Goal: Task Accomplishment & Management: Use online tool/utility

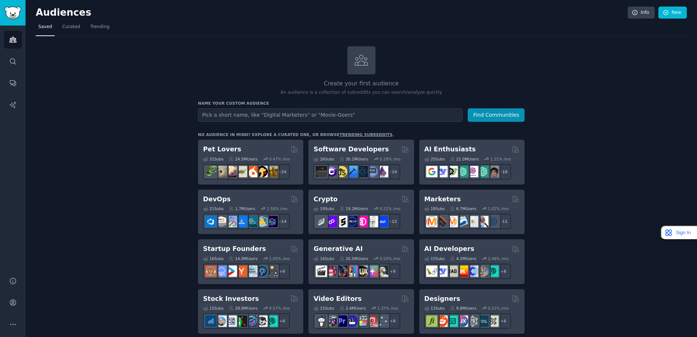
drag, startPoint x: 591, startPoint y: 253, endPoint x: 610, endPoint y: 106, distance: 147.8
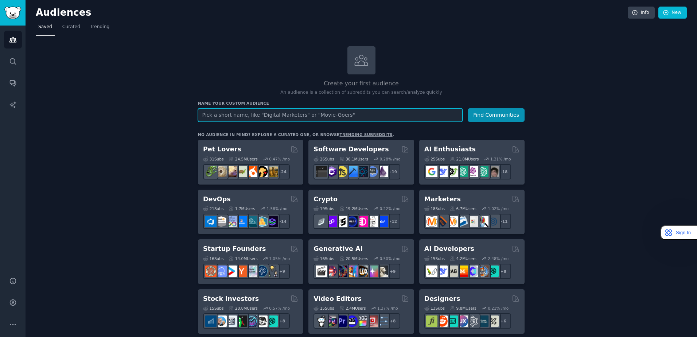
click at [257, 121] on input "text" at bounding box center [330, 114] width 265 height 13
type input "Sports"
click at [468, 108] on button "Find Communities" at bounding box center [496, 114] width 57 height 13
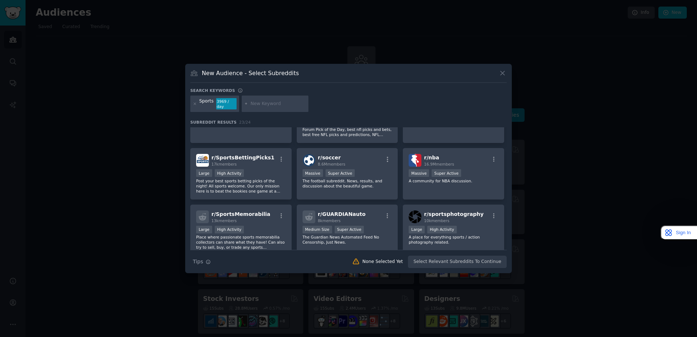
scroll to position [109, 0]
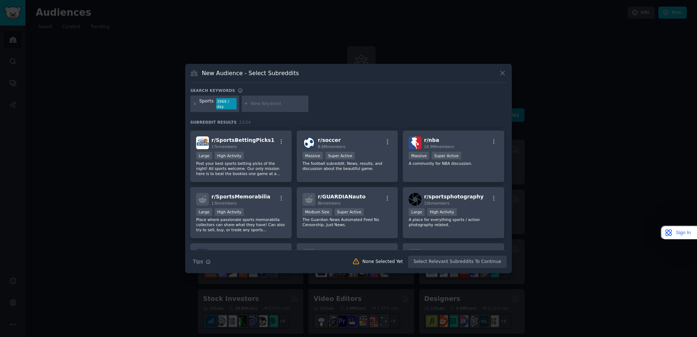
click at [501, 77] on icon at bounding box center [503, 73] width 8 height 8
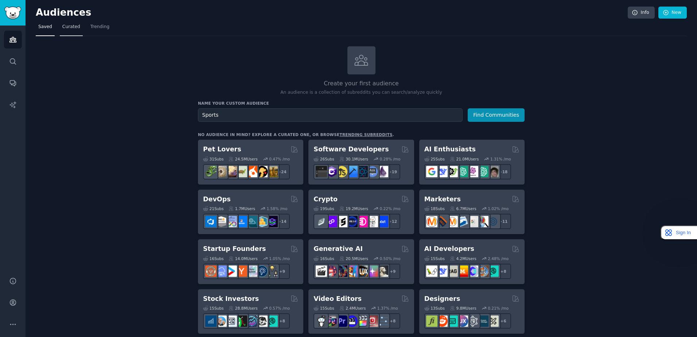
drag, startPoint x: 64, startPoint y: 26, endPoint x: 73, endPoint y: 26, distance: 9.5
click at [64, 26] on span "Curated" at bounding box center [71, 27] width 18 height 7
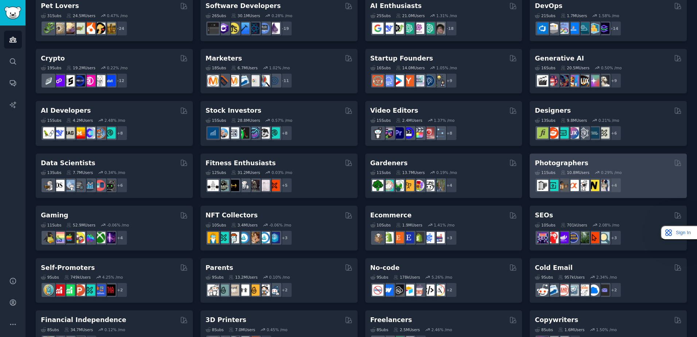
scroll to position [73, 0]
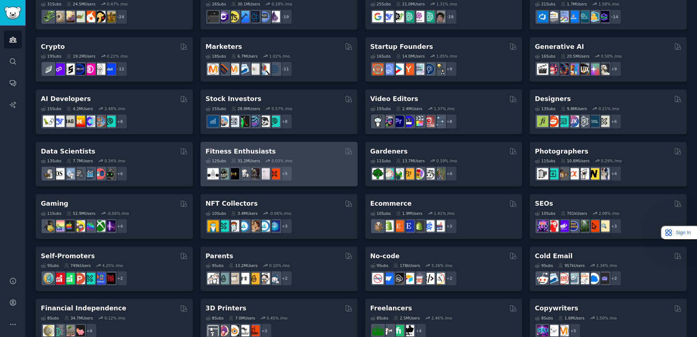
click at [305, 156] on div "12 Sub s 31.2M Users 0.03 % /mo + 5" at bounding box center [279, 169] width 147 height 26
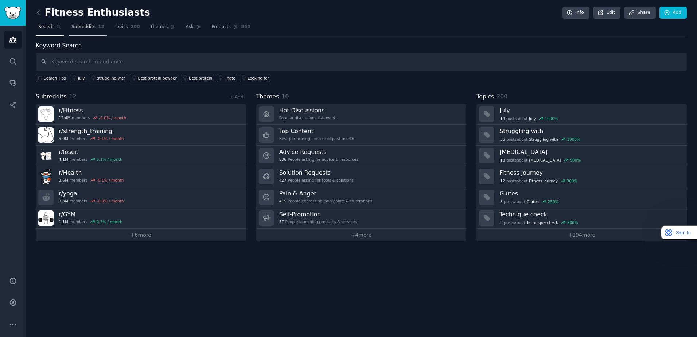
click at [96, 31] on link "Subreddits 12" at bounding box center [88, 28] width 38 height 15
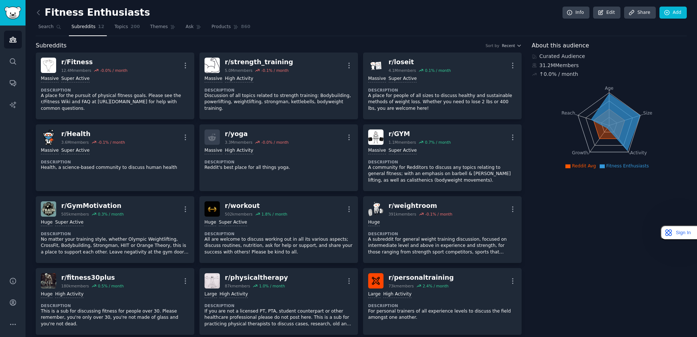
drag, startPoint x: 614, startPoint y: 123, endPoint x: 602, endPoint y: -28, distance: 151.9
click at [38, 30] on link "Search" at bounding box center [50, 28] width 28 height 15
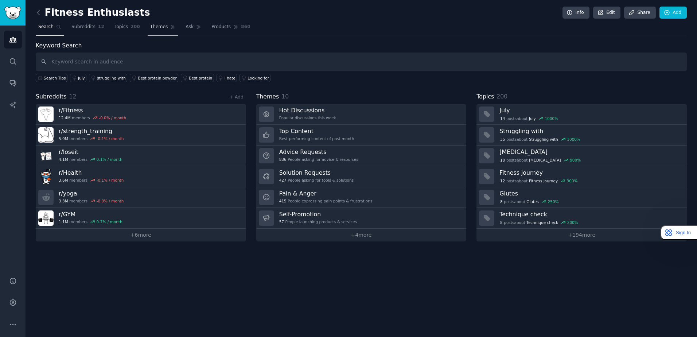
click at [151, 32] on link "Themes" at bounding box center [163, 28] width 31 height 15
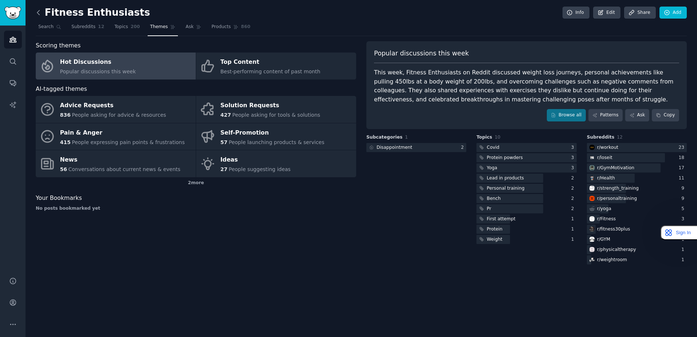
click at [40, 14] on icon at bounding box center [39, 13] width 8 height 8
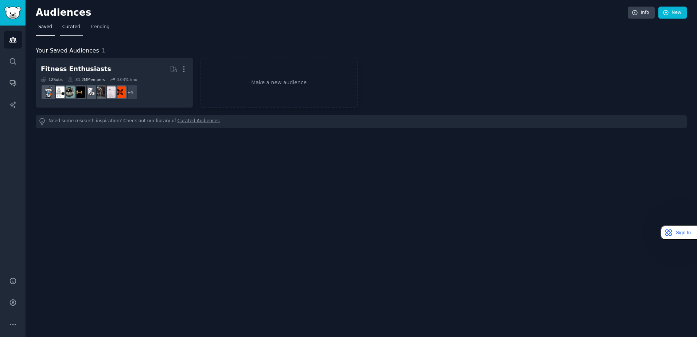
click at [70, 28] on span "Curated" at bounding box center [71, 27] width 18 height 7
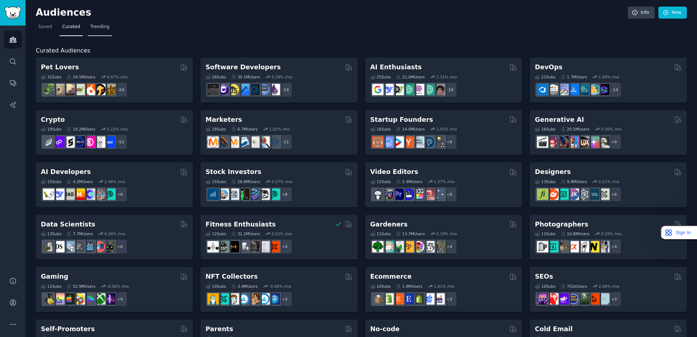
click at [90, 27] on span "Trending" at bounding box center [99, 27] width 19 height 7
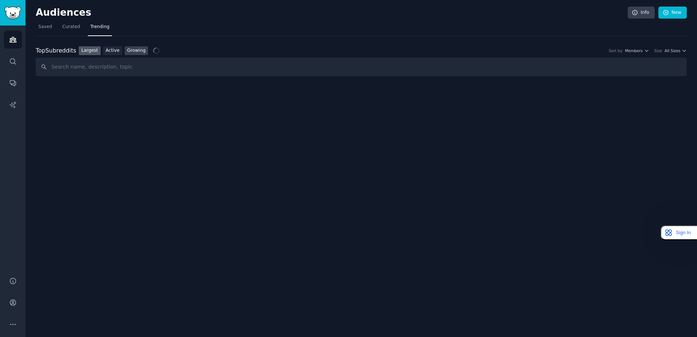
click at [130, 50] on link "Growing" at bounding box center [137, 50] width 24 height 9
click at [597, 50] on span "Member Growth" at bounding box center [581, 50] width 31 height 5
click at [643, 49] on span "Yearly" at bounding box center [637, 50] width 11 height 5
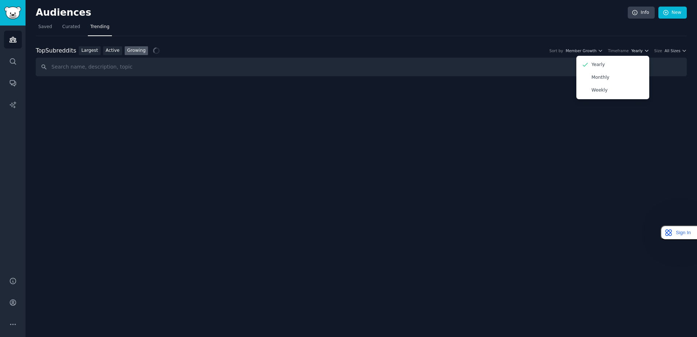
click at [643, 49] on span "Yearly" at bounding box center [637, 50] width 11 height 5
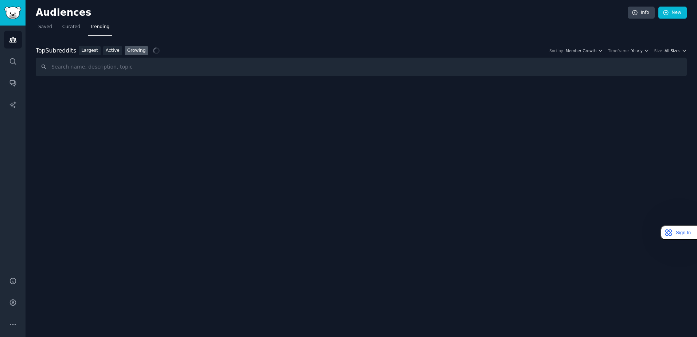
click at [667, 50] on span "All Sizes" at bounding box center [673, 50] width 16 height 5
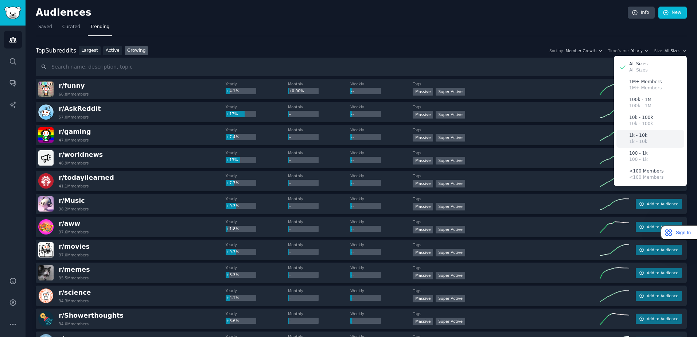
click at [662, 140] on div "1k - 10k 1k - 10k" at bounding box center [651, 139] width 68 height 18
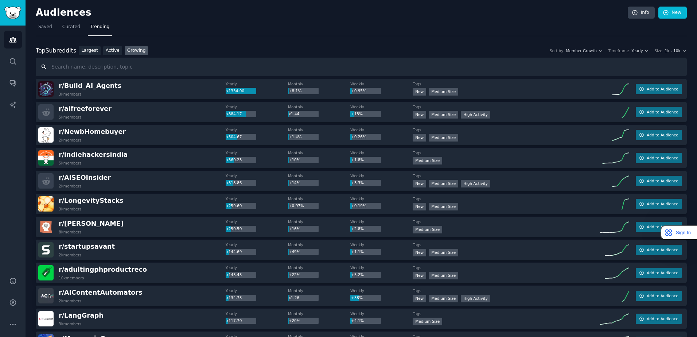
click at [159, 66] on input "text" at bounding box center [361, 67] width 651 height 19
type input "Sport"
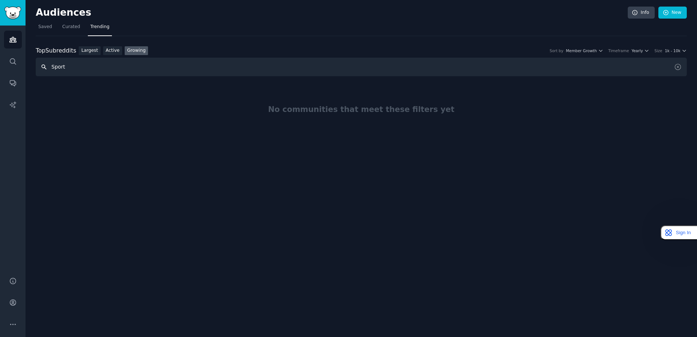
click at [231, 64] on input "Sport" at bounding box center [361, 67] width 651 height 19
click at [685, 50] on icon "button" at bounding box center [684, 50] width 5 height 5
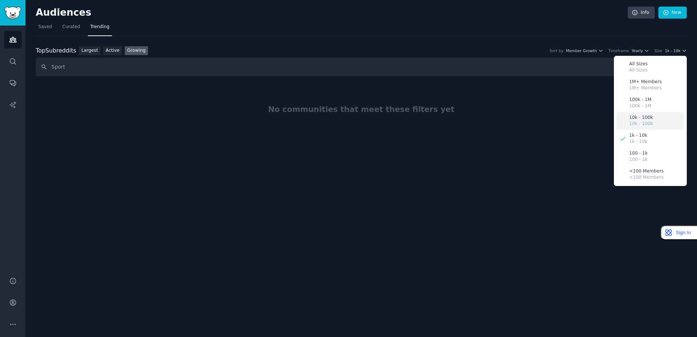
click at [672, 123] on div "10k - 100k 10k - 100k" at bounding box center [651, 121] width 68 height 18
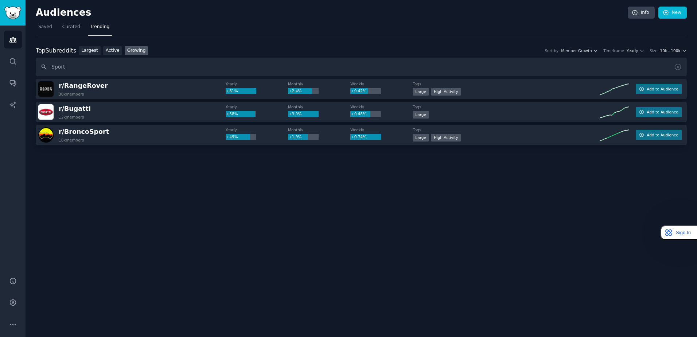
click at [679, 50] on span "10k - 100k" at bounding box center [670, 50] width 20 height 5
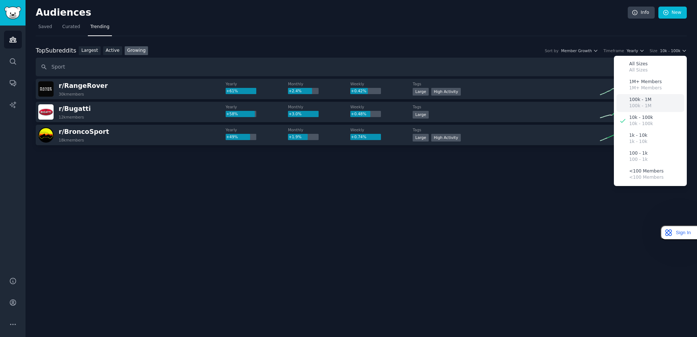
click at [651, 104] on div "100k - 1M 100k - 1M" at bounding box center [651, 103] width 68 height 18
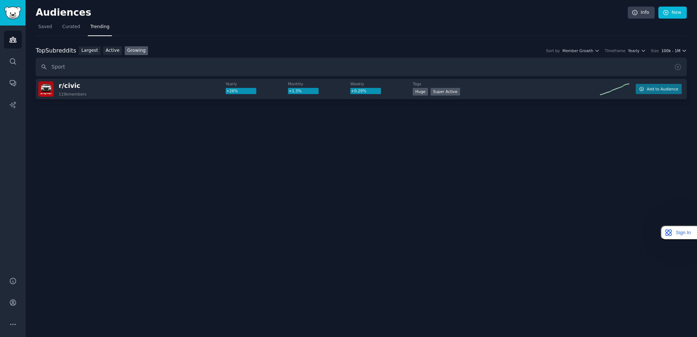
click at [678, 52] on span "100k - 1M" at bounding box center [671, 50] width 19 height 5
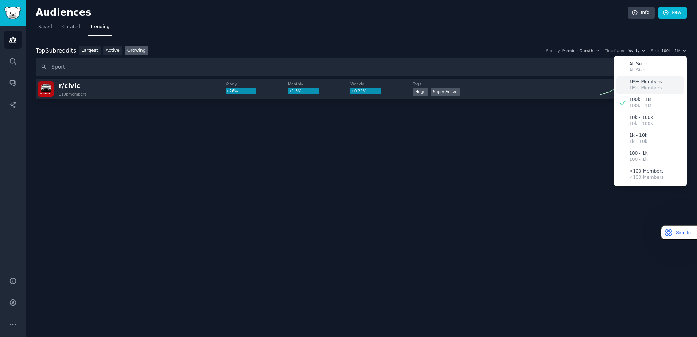
click at [660, 88] on div "1M+ Members 1M+ Members" at bounding box center [651, 85] width 68 height 18
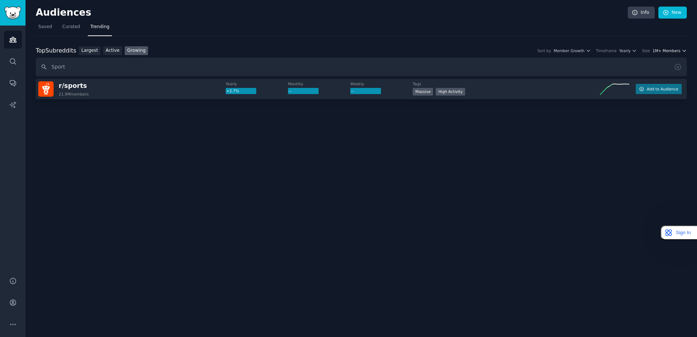
click at [680, 53] on span "1M+ Members" at bounding box center [667, 50] width 28 height 5
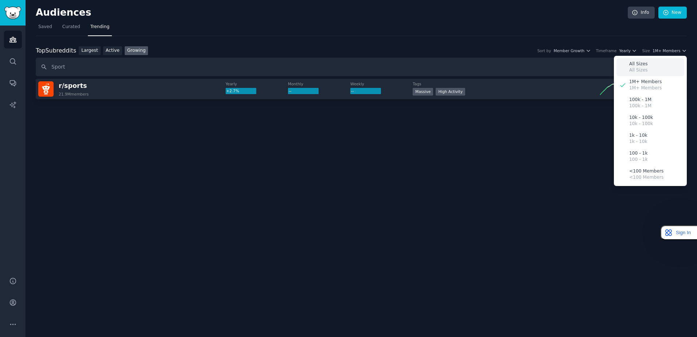
click at [677, 65] on div "All Sizes All Sizes" at bounding box center [651, 67] width 68 height 18
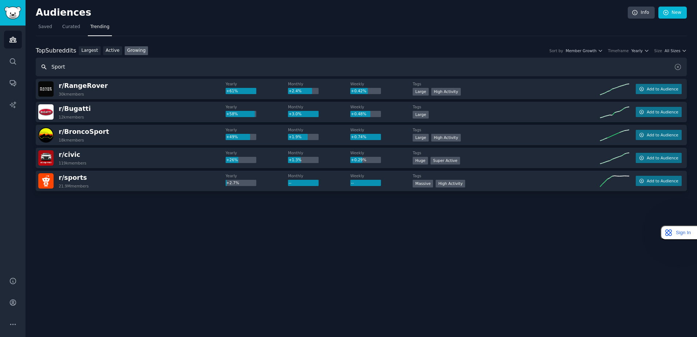
click at [115, 71] on input "Sport" at bounding box center [361, 67] width 651 height 19
type input "p"
click at [220, 71] on input "sport" at bounding box center [361, 67] width 651 height 19
type input "s"
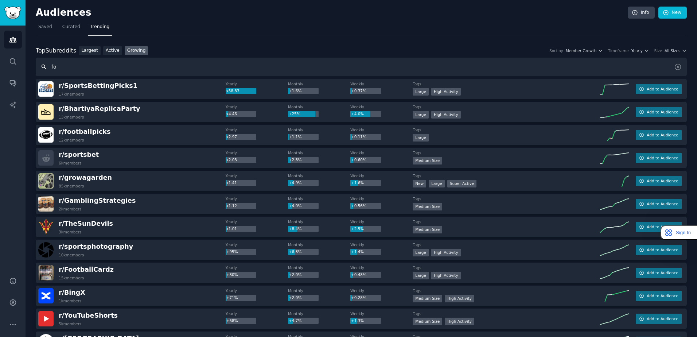
type input "f"
type input "jiu jitsu"
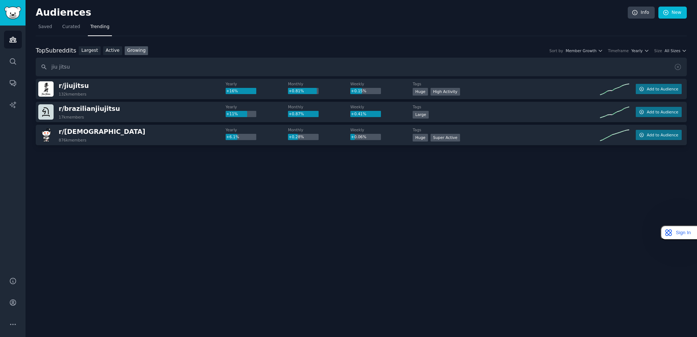
click at [203, 186] on div "Audiences Info New Saved Curated Trending Top Subreddits Top Subreddits Largest…" at bounding box center [362, 168] width 672 height 337
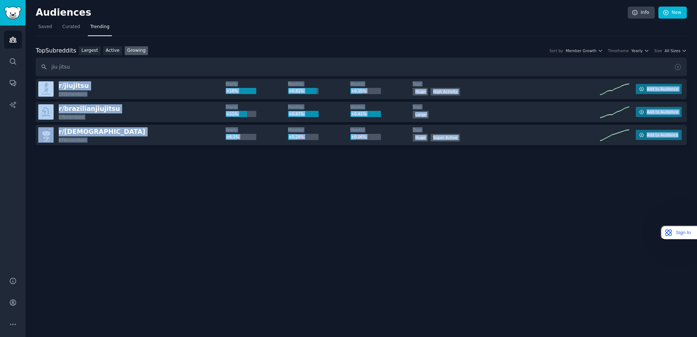
drag, startPoint x: 36, startPoint y: 82, endPoint x: 693, endPoint y: 144, distance: 660.0
click at [693, 144] on div "Audiences Info New Saved Curated Trending Top Subreddits Top Subreddits Largest…" at bounding box center [362, 168] width 672 height 337
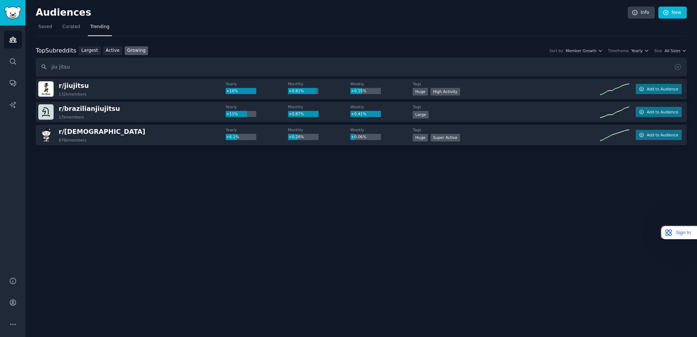
drag, startPoint x: 693, startPoint y: 144, endPoint x: 608, endPoint y: 183, distance: 94.0
click at [608, 183] on div at bounding box center [361, 165] width 651 height 41
click at [660, 91] on span "Add to Audience" at bounding box center [662, 88] width 31 height 5
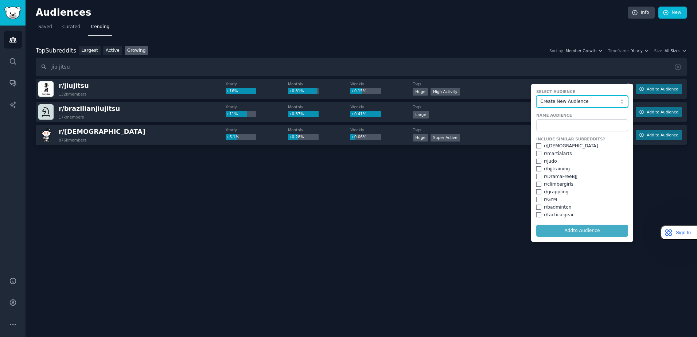
click at [587, 103] on span "Create New Audience" at bounding box center [581, 101] width 80 height 7
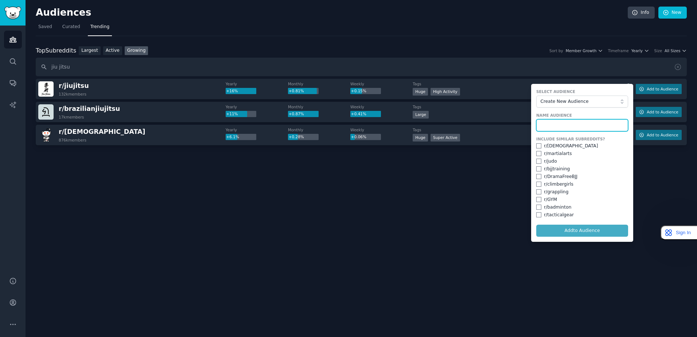
click at [585, 123] on input "text" at bounding box center [582, 125] width 92 height 12
type input "Jiu Jitsu"
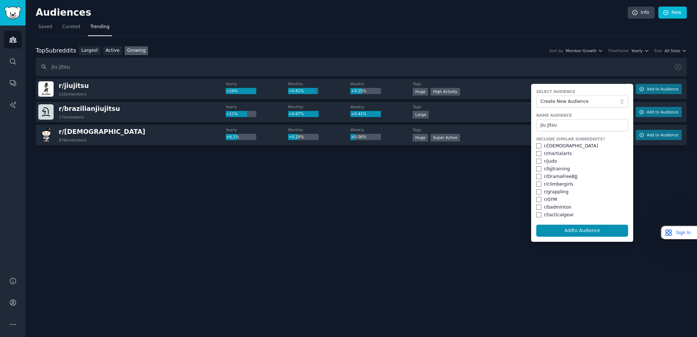
click at [490, 172] on div at bounding box center [361, 165] width 651 height 41
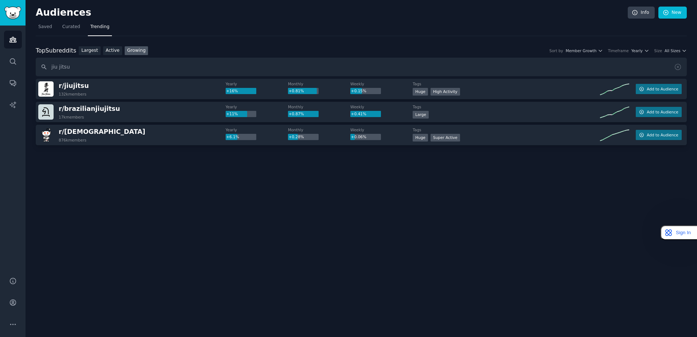
click at [336, 243] on div "Audiences Info New Saved Curated Trending Top Subreddits Top Subreddits Largest…" at bounding box center [362, 168] width 672 height 337
click at [119, 63] on input "jiu jitsu" at bounding box center [361, 67] width 651 height 19
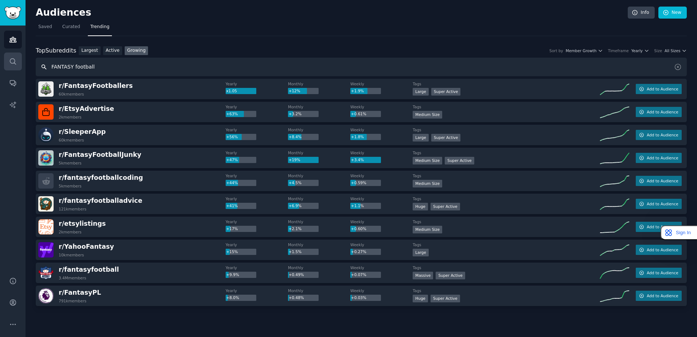
drag, startPoint x: 141, startPoint y: 70, endPoint x: 6, endPoint y: 65, distance: 135.4
click at [6, 66] on div "Advanced Search Audiences Search Conversations AI Reports Help Account More Aud…" at bounding box center [348, 168] width 697 height 337
type input "the ocho"
click at [16, 63] on icon "Sidebar" at bounding box center [13, 62] width 8 height 8
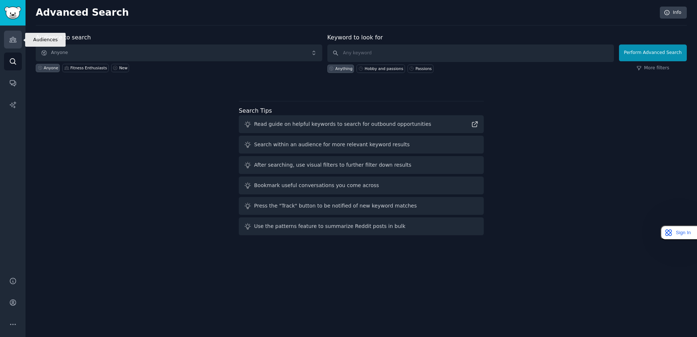
click at [19, 43] on link "Audiences" at bounding box center [13, 40] width 18 height 18
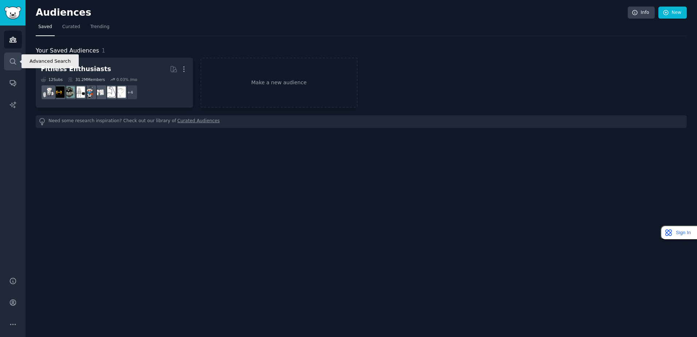
click at [8, 65] on link "Search" at bounding box center [13, 62] width 18 height 18
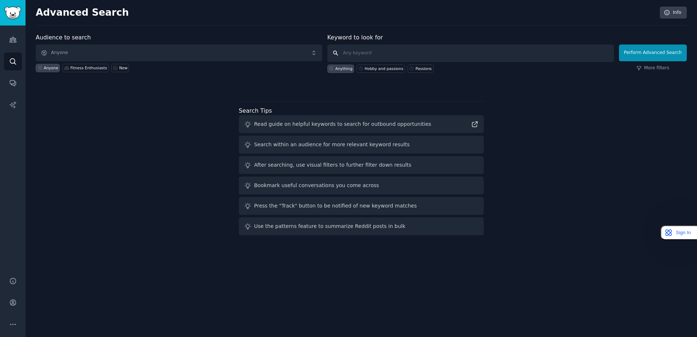
click at [379, 54] on input "text" at bounding box center [470, 53] width 287 height 18
type input "the ocho"
click button "Perform Advanced Search" at bounding box center [653, 52] width 68 height 17
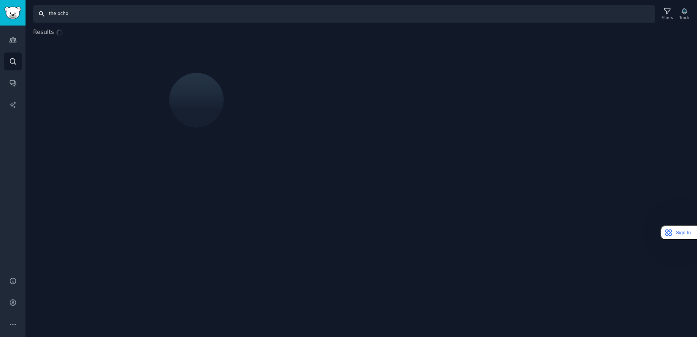
click at [57, 12] on input "the ocho" at bounding box center [344, 14] width 622 height 18
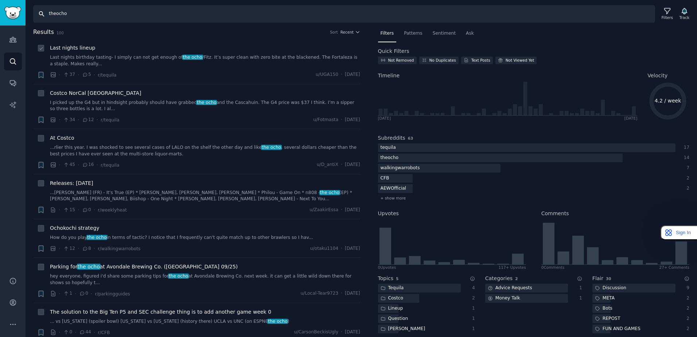
type input "theocho"
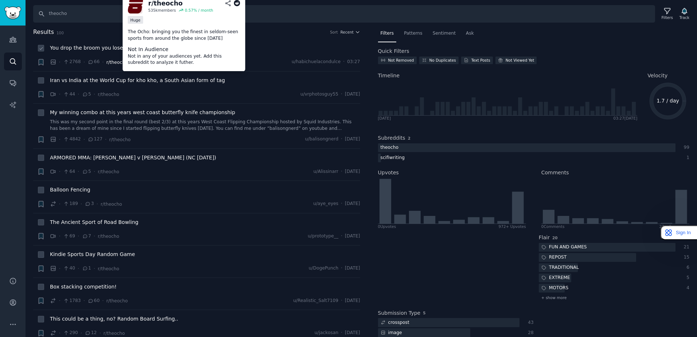
click at [118, 62] on span "r/theocho" at bounding box center [117, 62] width 22 height 5
click at [147, 61] on dd "Not in any of your audiences yet. Add this subreddit to analyze it futher." at bounding box center [184, 59] width 112 height 13
drag, startPoint x: 147, startPoint y: 61, endPoint x: 146, endPoint y: 65, distance: 4.5
click at [146, 65] on dd "Not in any of your audiences yet. Add this subreddit to analyze it futher." at bounding box center [184, 59] width 112 height 13
click at [164, 3] on div "r/ theocho" at bounding box center [165, 3] width 35 height 9
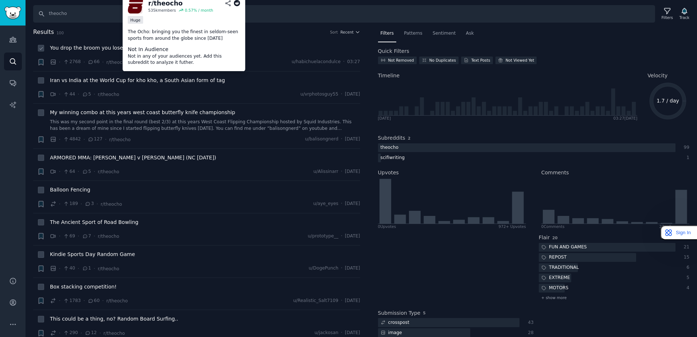
click at [162, 10] on div "535k members" at bounding box center [162, 10] width 28 height 5
drag, startPoint x: 195, startPoint y: 8, endPoint x: 144, endPoint y: 28, distance: 54.9
click at [195, 8] on div "0.57 % / month" at bounding box center [199, 10] width 28 height 5
click at [138, 37] on p "The Ocho: bringing you the finest in seldom-seen sports from around the globe s…" at bounding box center [184, 35] width 112 height 13
click at [152, 54] on dd "Not in any of your audiences yet. Add this subreddit to analyze it futher." at bounding box center [184, 59] width 112 height 13
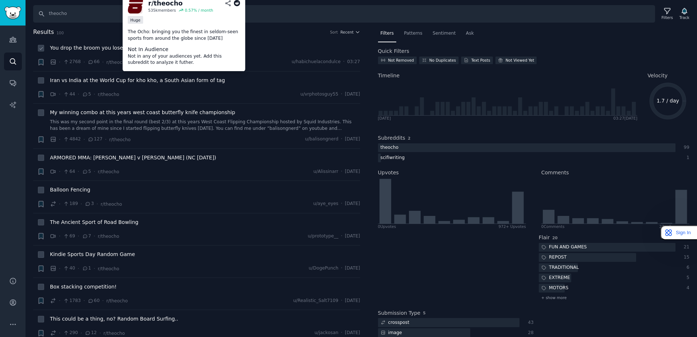
click at [136, 10] on img at bounding box center [135, 5] width 15 height 15
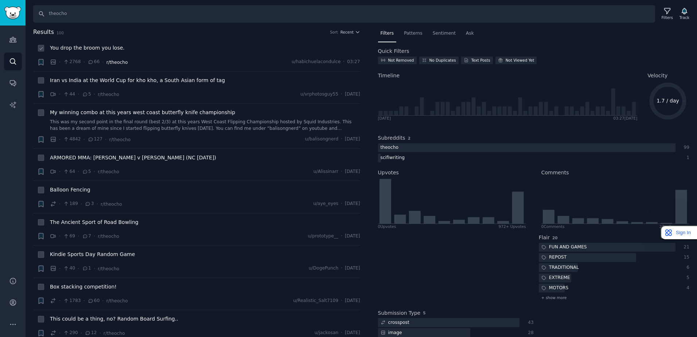
click at [115, 62] on span "r/theocho" at bounding box center [117, 62] width 22 height 5
click at [88, 61] on icon at bounding box center [91, 61] width 7 height 5
click at [107, 63] on span "r/theocho" at bounding box center [117, 62] width 22 height 5
click at [124, 63] on div "· 2768 · 66 · r/[PERSON_NAME] u/[GEOGRAPHIC_DATA] · 03:27" at bounding box center [205, 62] width 310 height 8
click at [116, 60] on span "r/theocho" at bounding box center [117, 62] width 22 height 5
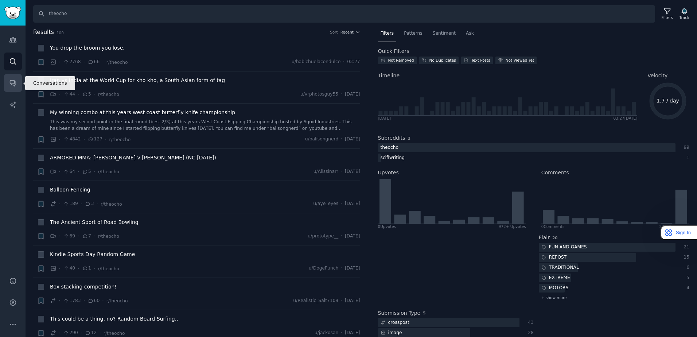
click at [7, 86] on link "Conversations" at bounding box center [13, 83] width 18 height 18
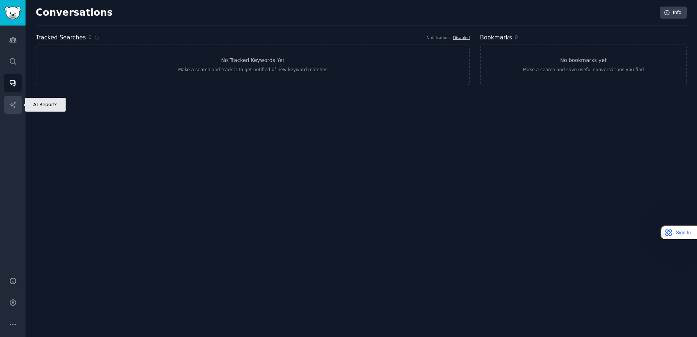
click at [4, 102] on link "AI Reports" at bounding box center [13, 105] width 18 height 18
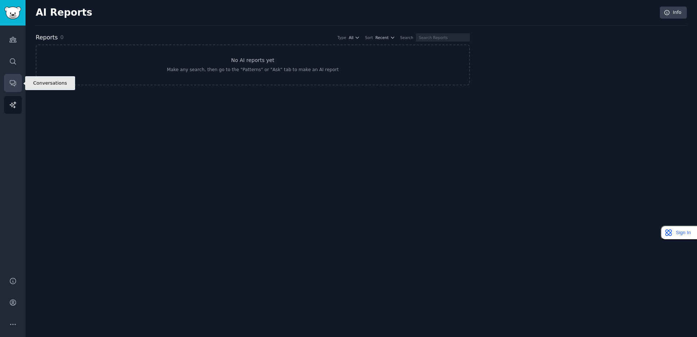
click at [7, 86] on link "Conversations" at bounding box center [13, 83] width 18 height 18
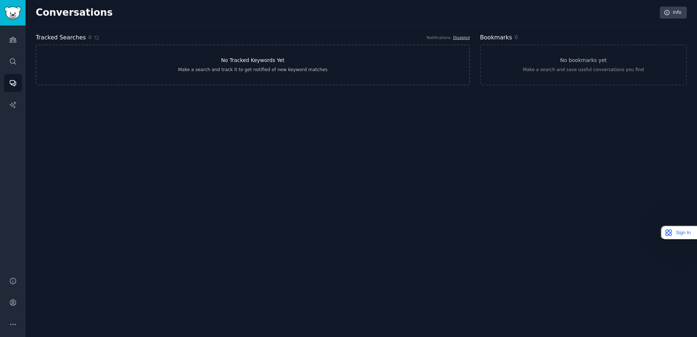
click at [399, 65] on link "No Tracked Keywords Yet Make a search and track it to get notified of new keywo…" at bounding box center [253, 64] width 434 height 41
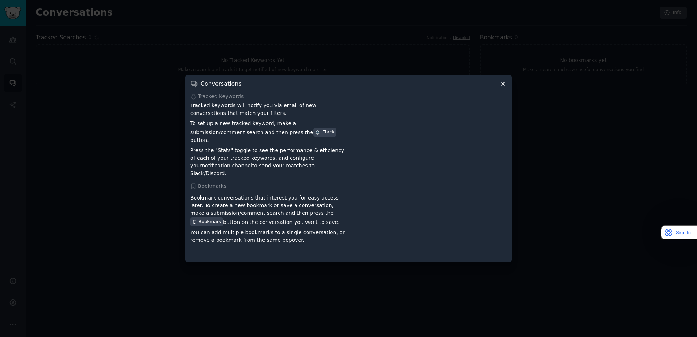
click at [562, 76] on div at bounding box center [348, 168] width 697 height 337
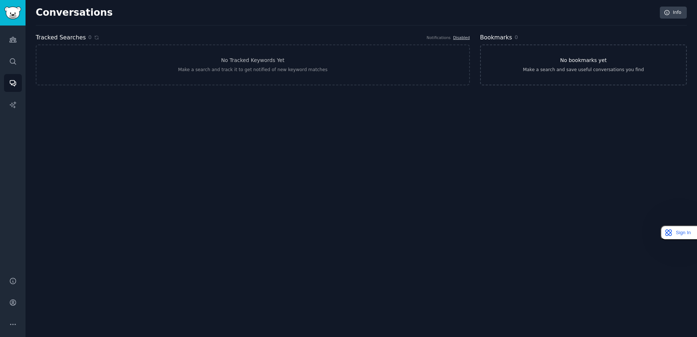
click at [565, 64] on h3 "No bookmarks yet" at bounding box center [583, 61] width 47 height 8
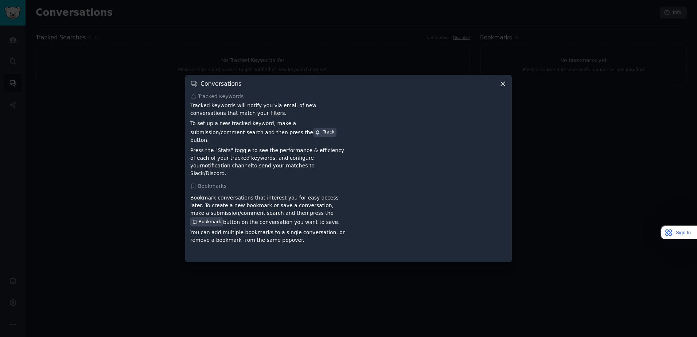
click at [510, 154] on div "Conversations Tracked Keywords Tracked keywords will notify you via email of ne…" at bounding box center [348, 168] width 327 height 187
click at [535, 113] on div at bounding box center [348, 168] width 697 height 337
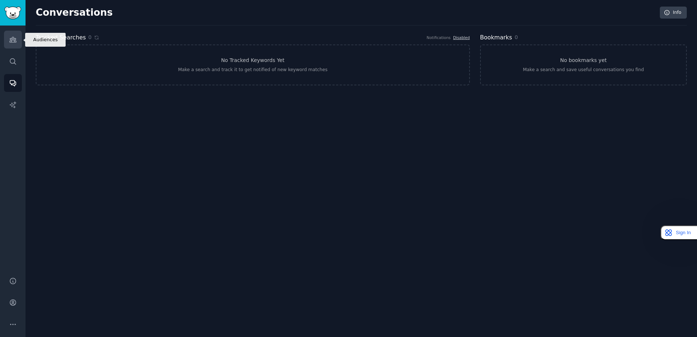
click at [8, 36] on link "Audiences" at bounding box center [13, 40] width 18 height 18
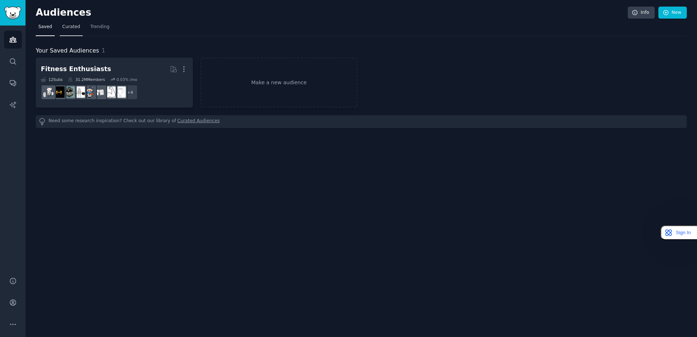
click at [78, 25] on link "Curated" at bounding box center [71, 28] width 23 height 15
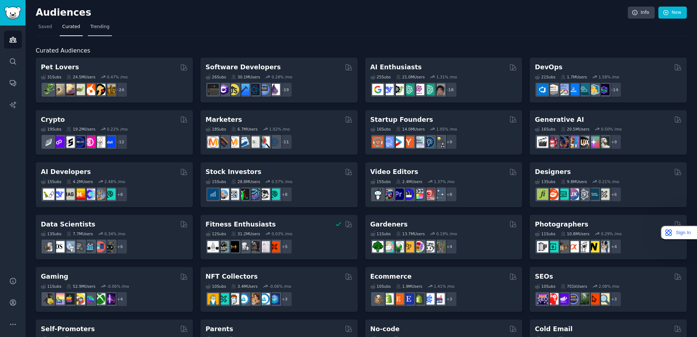
click at [106, 31] on link "Trending" at bounding box center [100, 28] width 24 height 15
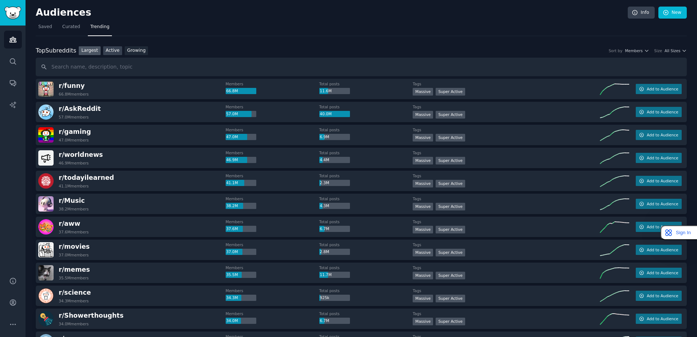
type input "h"
type input "theocho"
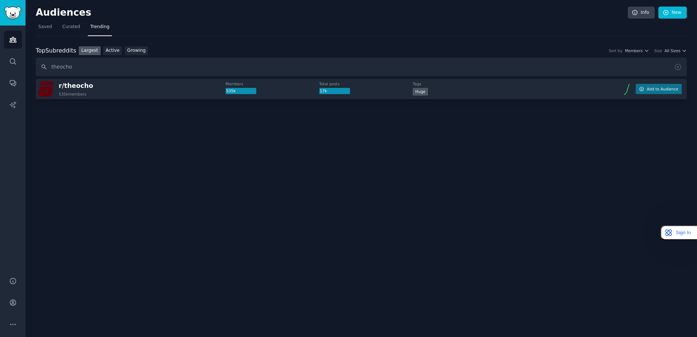
click at [169, 92] on div "r/ [PERSON_NAME] 535k members" at bounding box center [131, 88] width 187 height 15
click at [75, 88] on span "r/ theocho" at bounding box center [76, 85] width 35 height 7
click at [74, 85] on span "r/ theocho" at bounding box center [76, 85] width 35 height 7
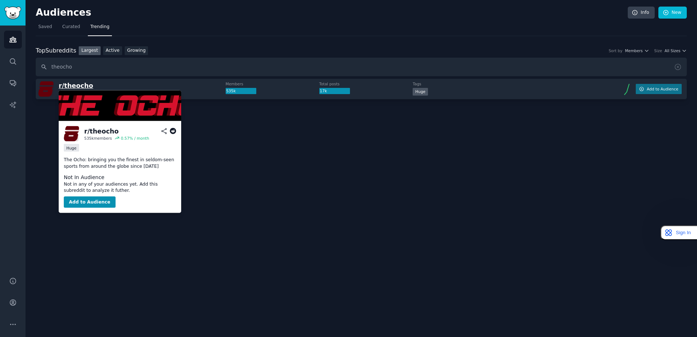
click at [81, 85] on span "r/ theocho" at bounding box center [76, 85] width 35 height 7
click at [95, 199] on button "Add to Audience" at bounding box center [90, 202] width 52 height 12
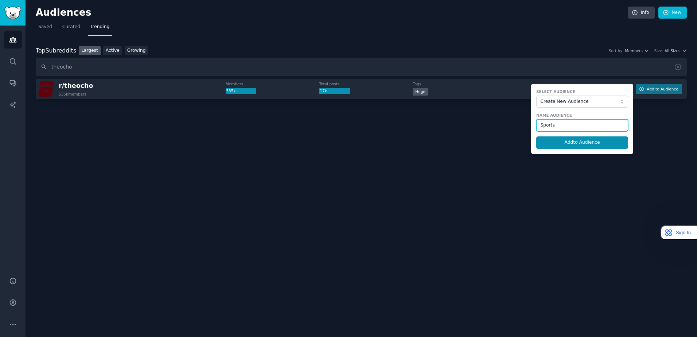
type input "Sports"
click at [536, 136] on button "Add to Audience" at bounding box center [582, 142] width 92 height 12
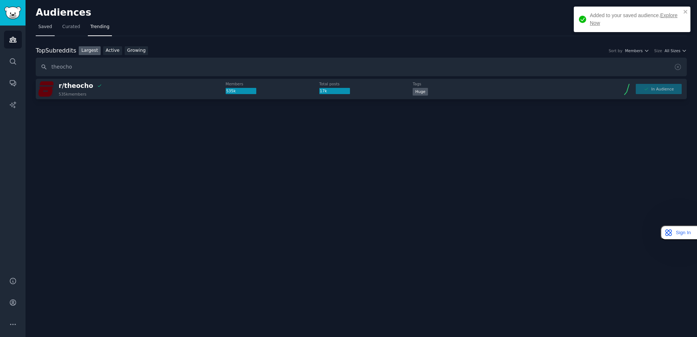
click at [48, 22] on link "Saved" at bounding box center [45, 28] width 19 height 15
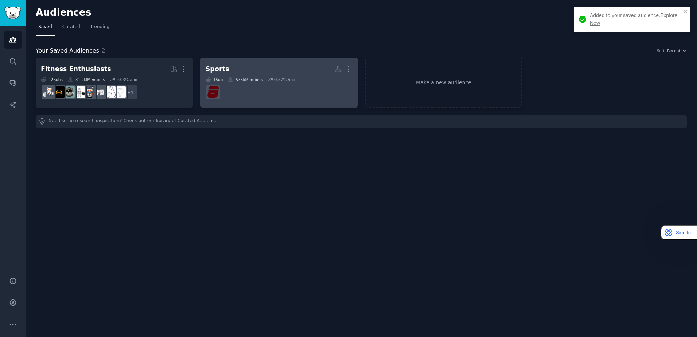
click at [247, 88] on dd at bounding box center [279, 92] width 147 height 20
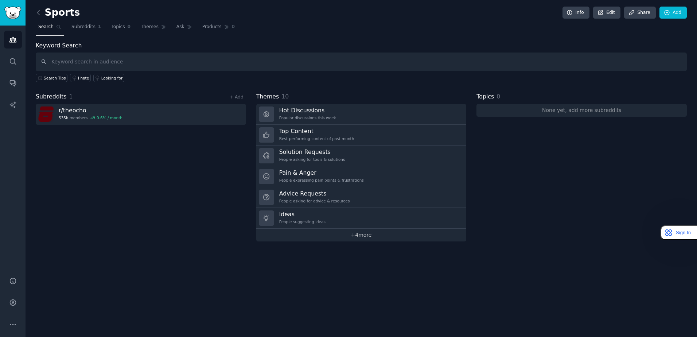
click at [362, 240] on link "+ 4 more" at bounding box center [361, 235] width 210 height 13
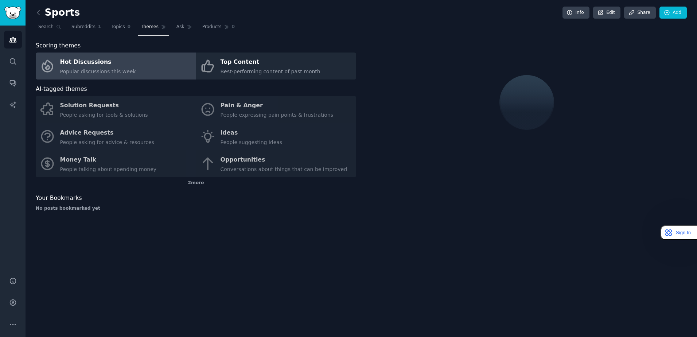
click at [168, 71] on link "Hot Discussions Popular discussions this week" at bounding box center [116, 66] width 160 height 27
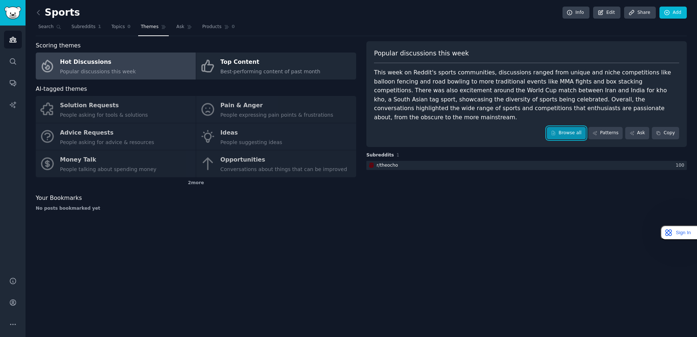
click at [579, 128] on link "Browse all" at bounding box center [566, 133] width 39 height 12
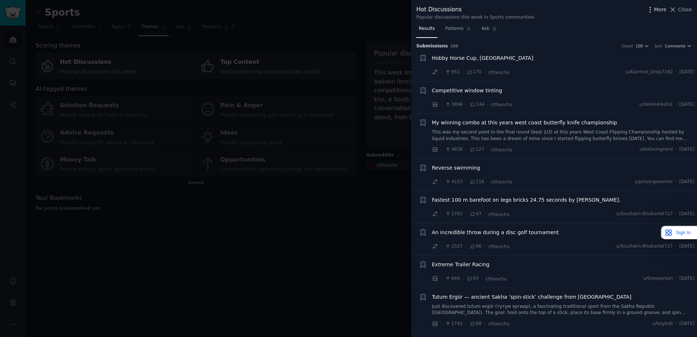
click at [666, 11] on span "More" at bounding box center [660, 10] width 13 height 8
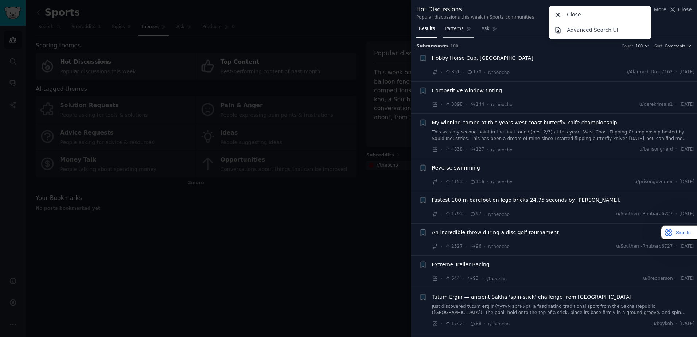
click at [467, 30] on icon at bounding box center [469, 29] width 4 height 4
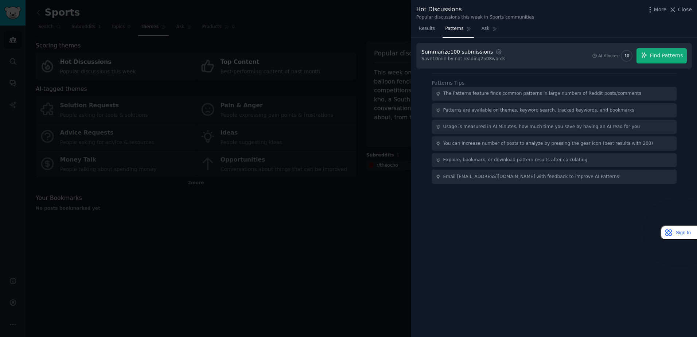
click at [462, 51] on div "Summarize 100 submissions" at bounding box center [457, 52] width 71 height 8
click at [435, 50] on div "Summarize 100 submissions" at bounding box center [457, 52] width 71 height 8
click at [480, 95] on div "The Patterns feature finds common patterns in large numbers of Reddit posts/com…" at bounding box center [542, 93] width 198 height 7
click at [483, 29] on span "Ask" at bounding box center [486, 29] width 8 height 7
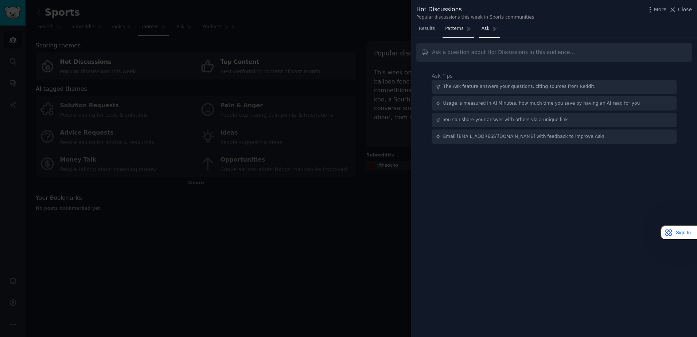
click at [458, 26] on span "Patterns" at bounding box center [454, 29] width 18 height 7
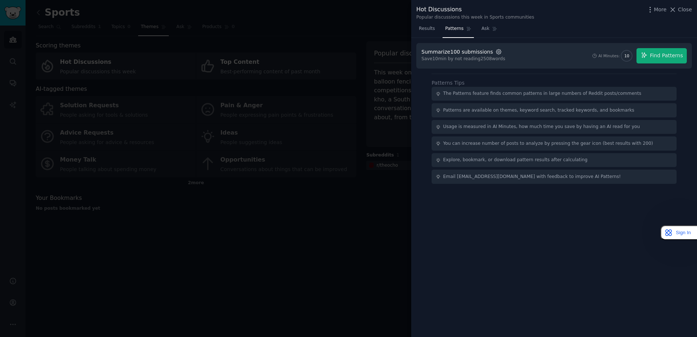
click at [496, 49] on icon "button" at bounding box center [499, 52] width 7 height 7
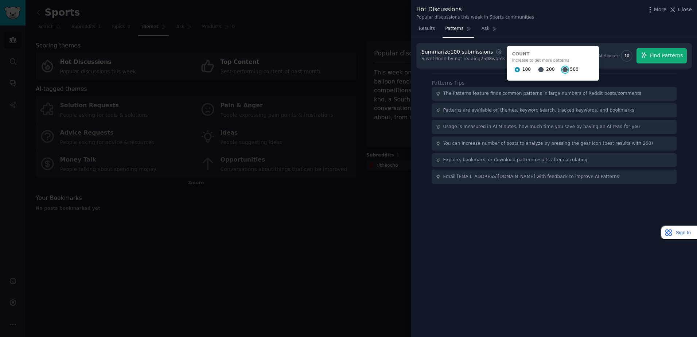
click at [563, 69] on input "500" at bounding box center [565, 69] width 5 height 5
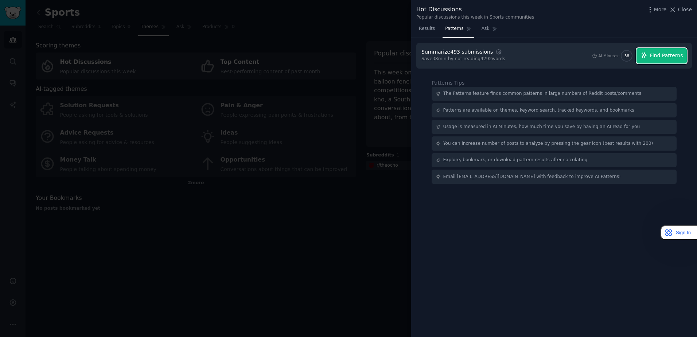
click at [668, 54] on span "Find Patterns" at bounding box center [666, 56] width 33 height 8
